Goal: Find specific page/section: Find specific page/section

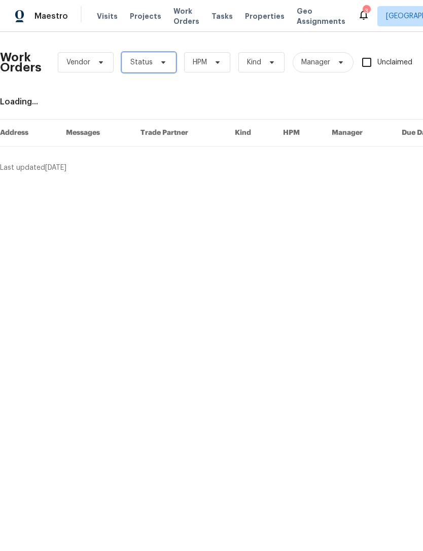
click at [161, 64] on icon at bounding box center [163, 62] width 8 height 8
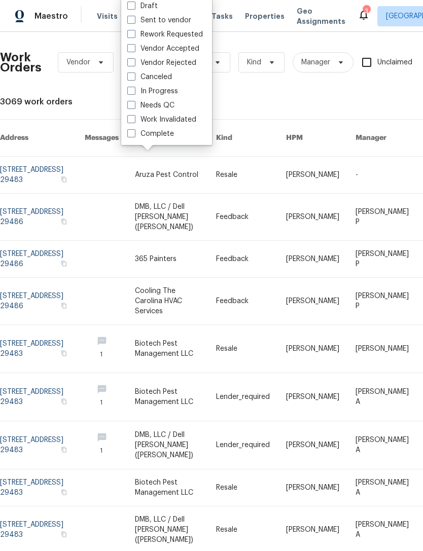
click at [129, 105] on span at bounding box center [131, 105] width 8 height 8
click at [129, 105] on input "Needs QC" at bounding box center [130, 103] width 7 height 7
checkbox input "true"
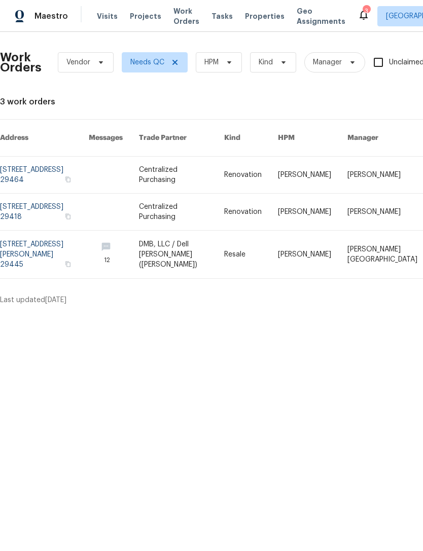
click at [357, 17] on icon at bounding box center [363, 15] width 12 height 12
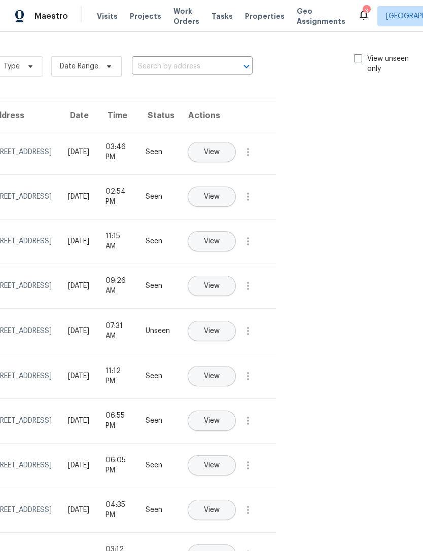
scroll to position [0, 114]
click at [361, 52] on div "Type Date Range ​ View unseen only" at bounding box center [209, 66] width 429 height 36
click at [349, 62] on div "Type Date Range ​ View unseen only" at bounding box center [209, 66] width 429 height 36
click at [358, 57] on span at bounding box center [358, 58] width 8 height 8
click at [358, 57] on input "View unseen only" at bounding box center [357, 57] width 7 height 7
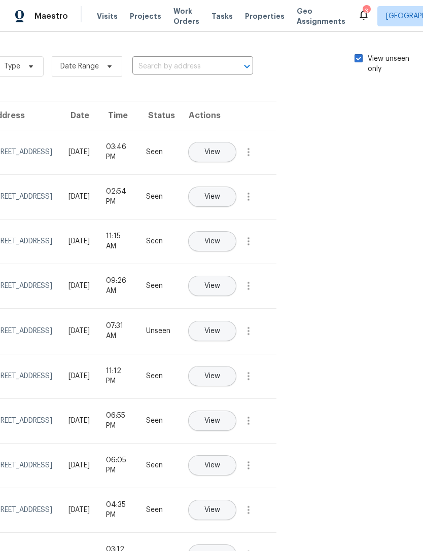
checkbox input "true"
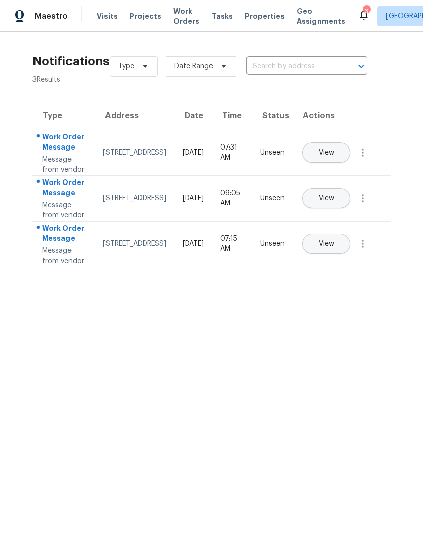
scroll to position [0, 0]
